Goal: Find specific page/section: Find specific page/section

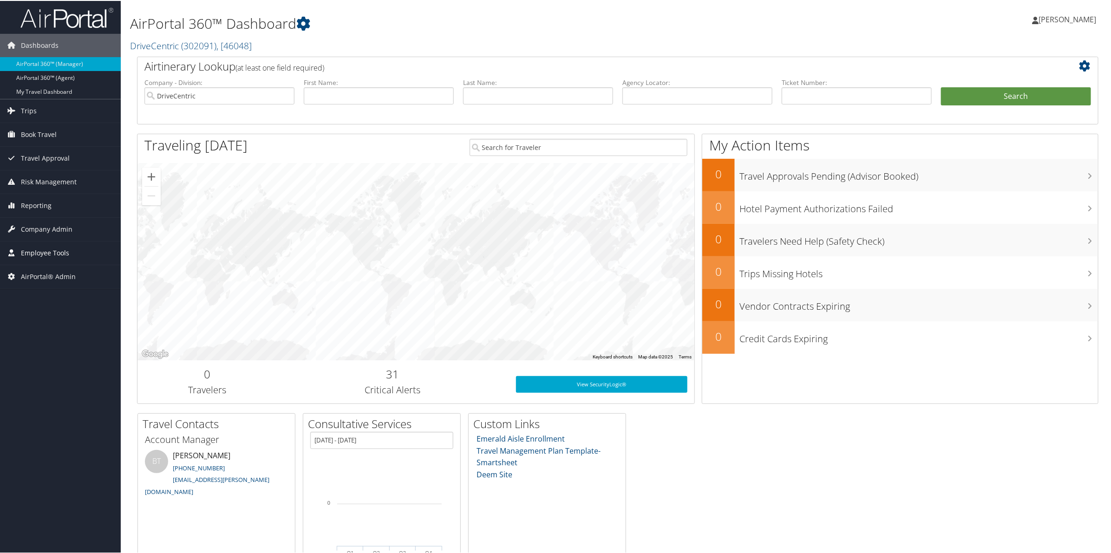
click at [42, 250] on span "Employee Tools" at bounding box center [45, 252] width 48 height 23
click at [44, 328] on link "Carrier Contracts" at bounding box center [60, 327] width 121 height 14
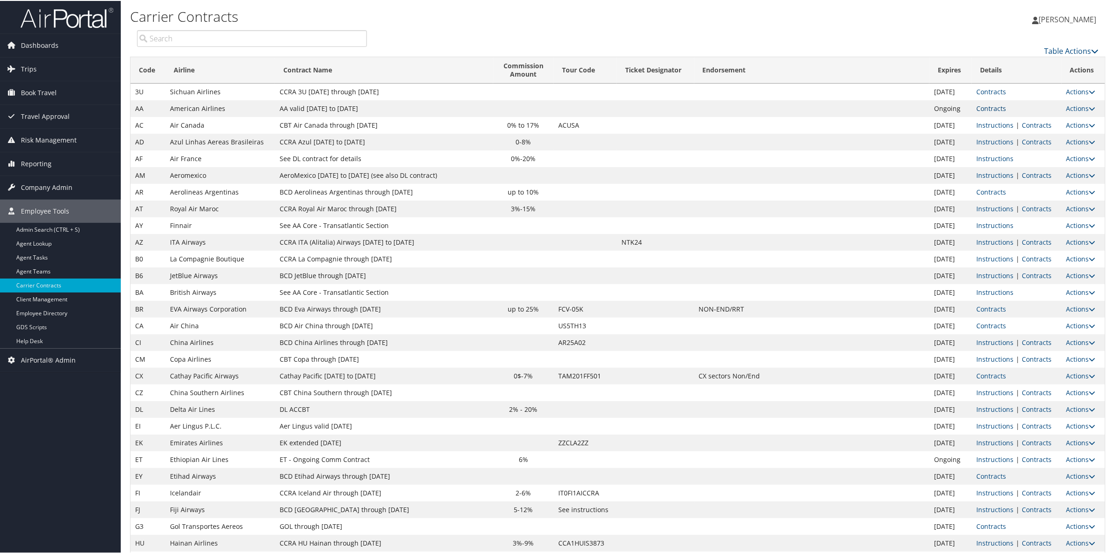
click at [987, 108] on link "Contracts" at bounding box center [992, 107] width 30 height 9
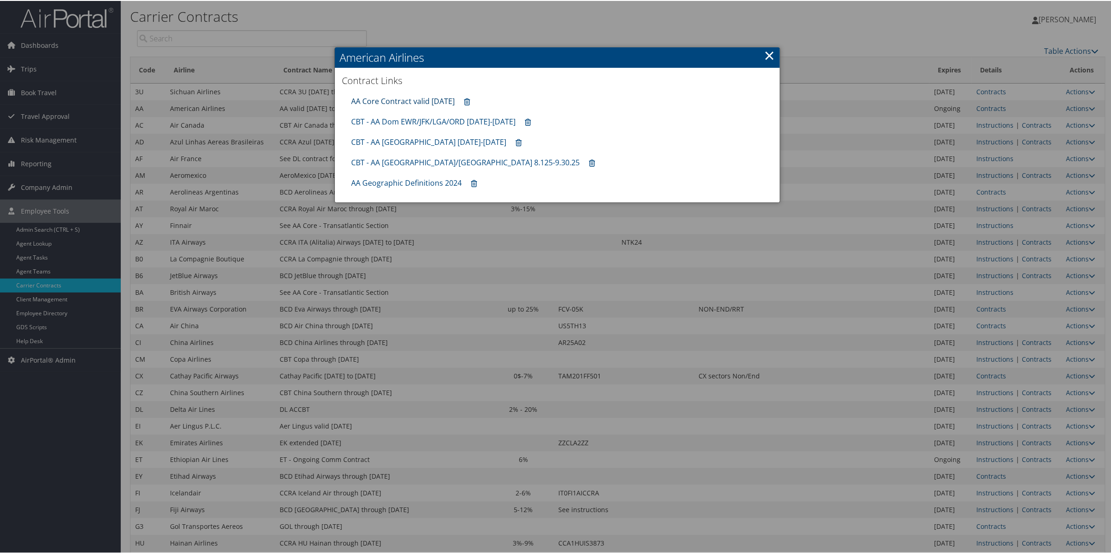
click at [419, 101] on link "AA Core Contract valid 30jun26" at bounding box center [403, 100] width 104 height 10
